Goal: Information Seeking & Learning: Check status

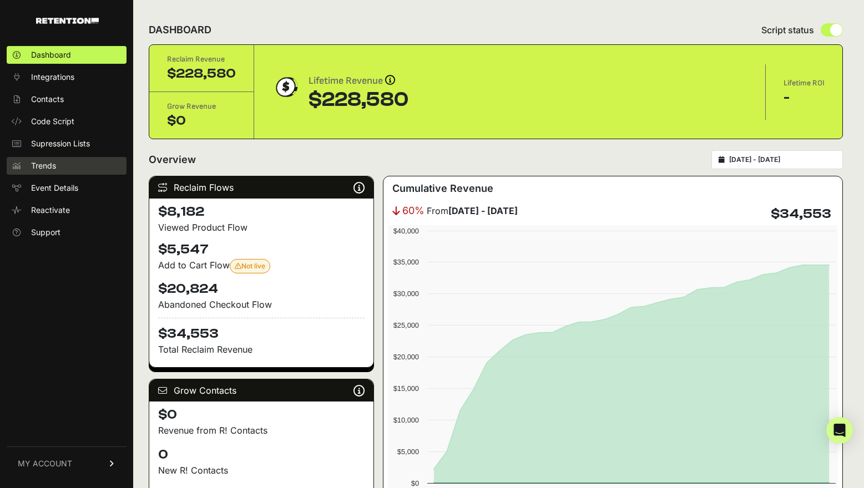
click at [70, 167] on link "Trends" at bounding box center [67, 166] width 120 height 18
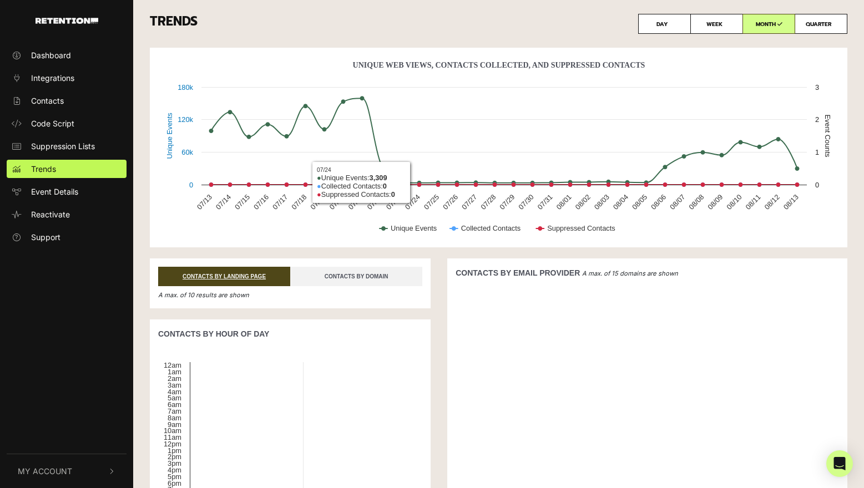
click at [353, 269] on link "CONTACTS BY DOMAIN" at bounding box center [356, 276] width 132 height 19
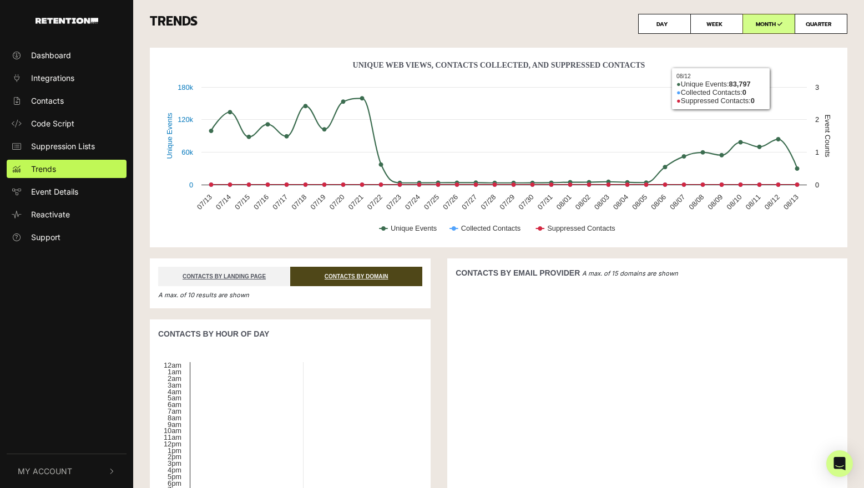
click at [827, 24] on label "QUARTER" at bounding box center [821, 24] width 53 height 20
radio input "true"
